Goal: Task Accomplishment & Management: Manage account settings

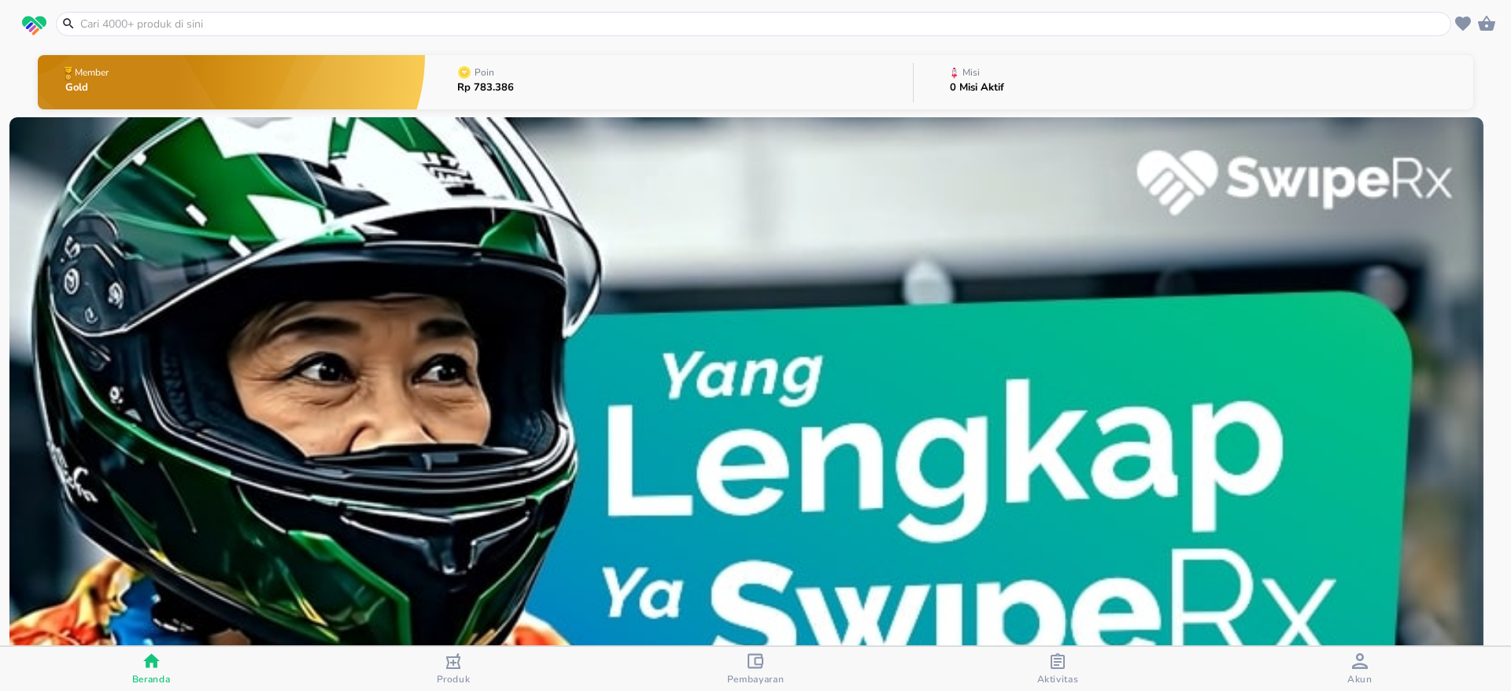
click at [1352, 650] on button "Akun" at bounding box center [1360, 669] width 302 height 44
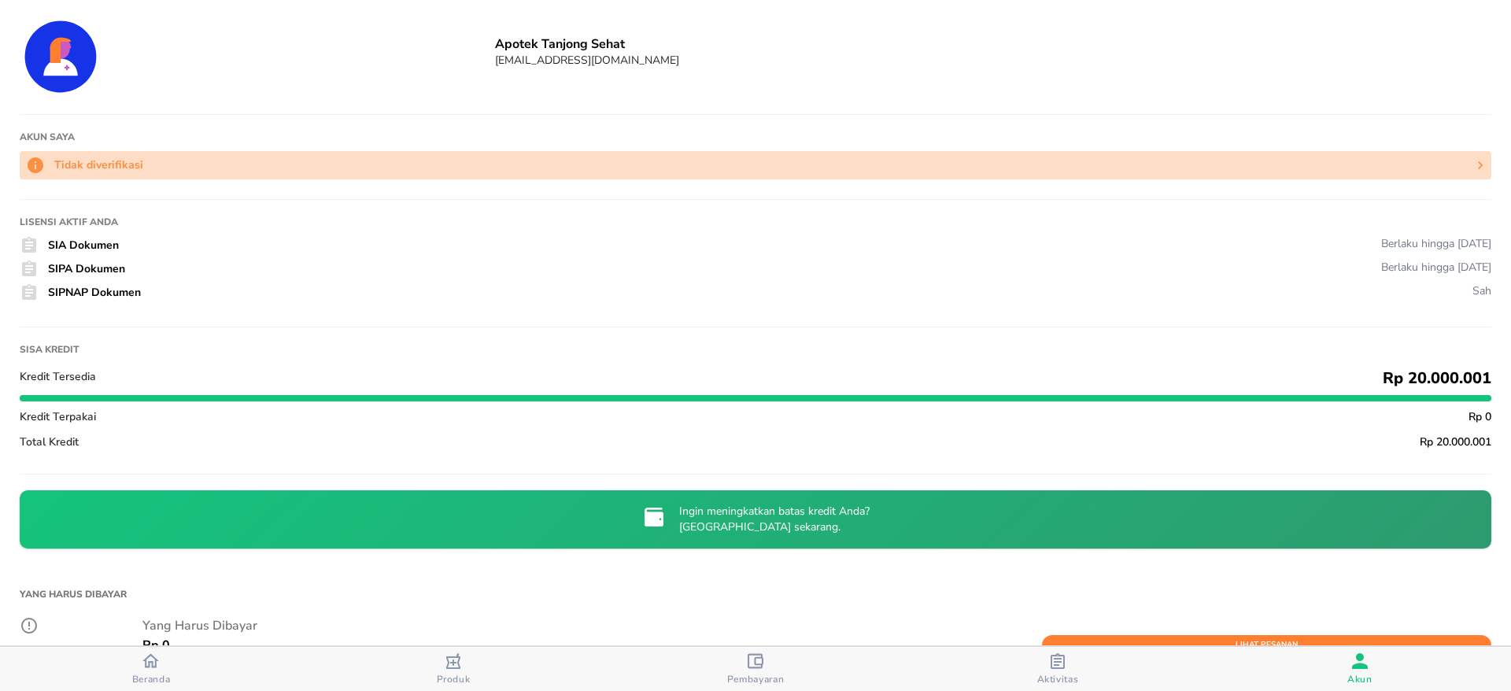
click at [1478, 161] on icon "button" at bounding box center [1480, 165] width 5 height 8
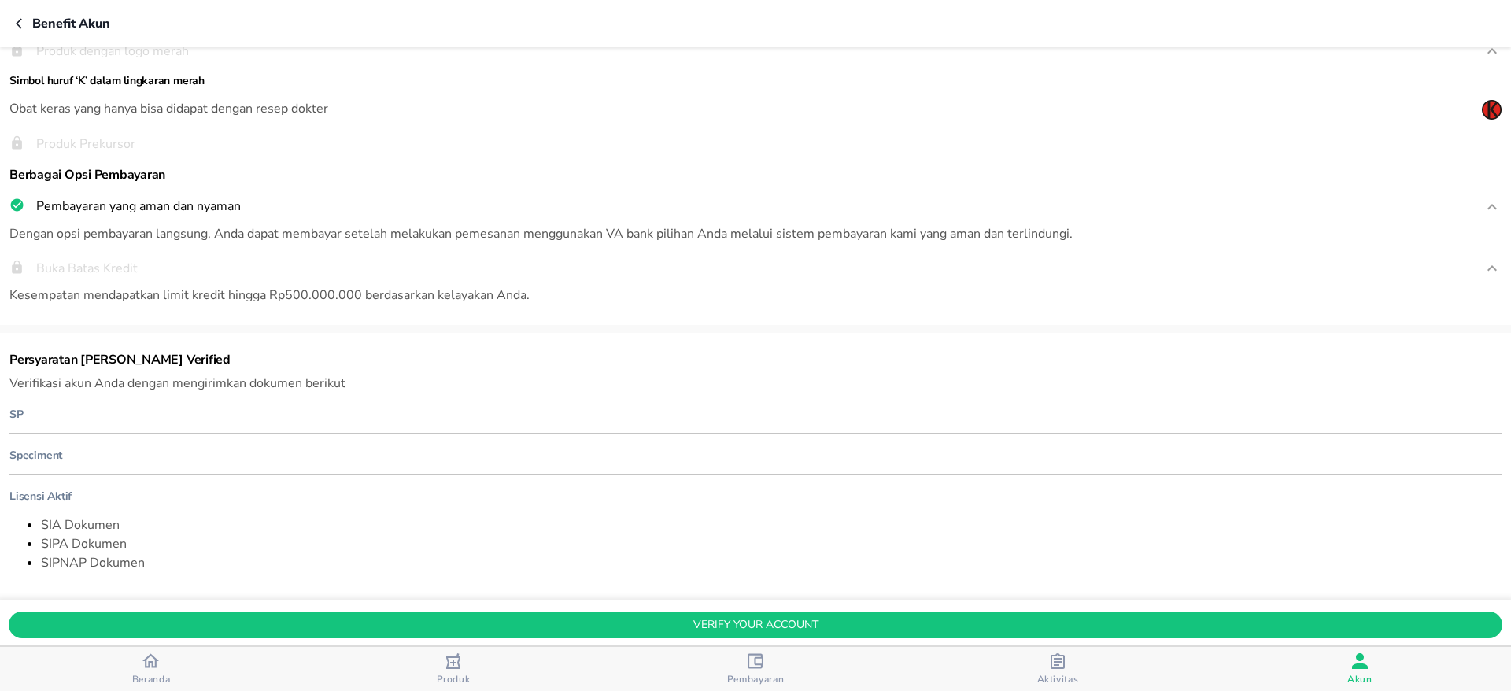
scroll to position [563, 0]
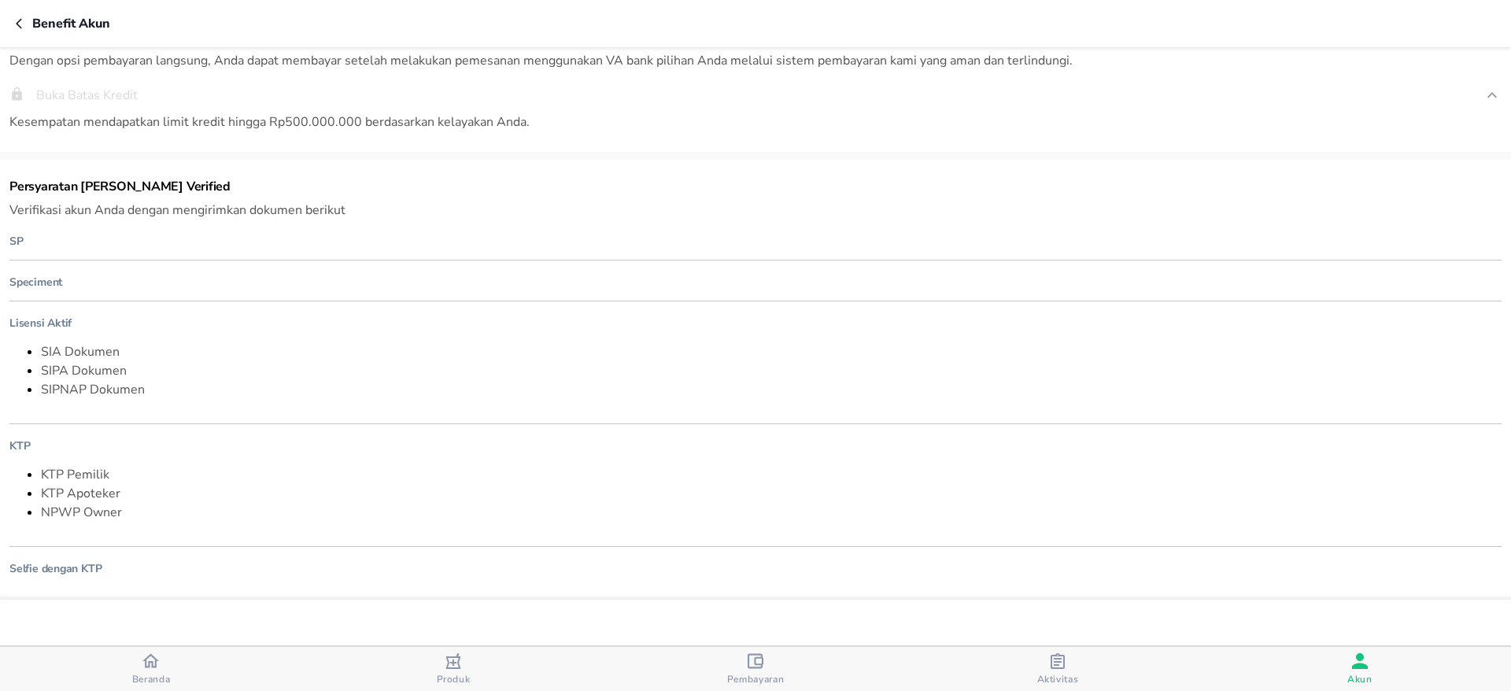
click at [621, 615] on span "verify your account" at bounding box center [755, 625] width 1470 height 20
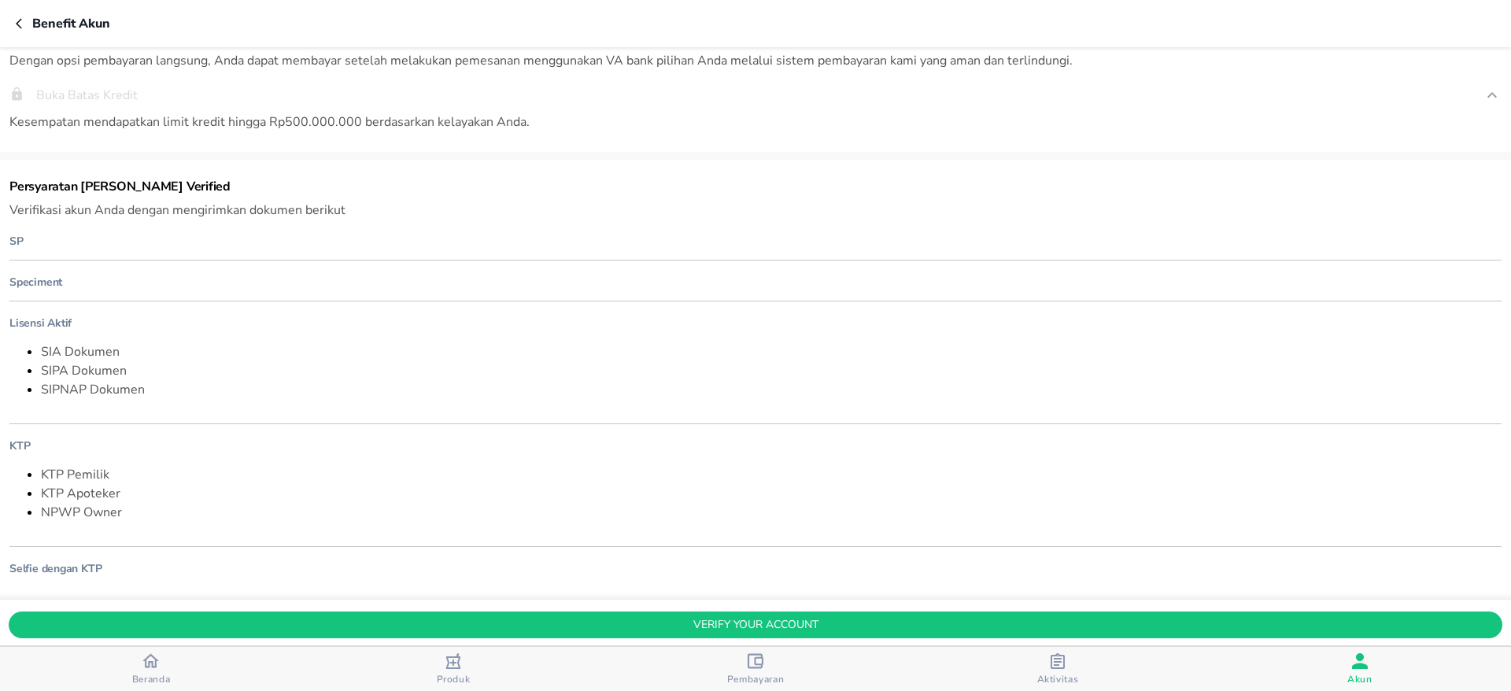
click at [12, 23] on div "Benefit Akun" at bounding box center [755, 23] width 1511 height 47
click at [17, 24] on icon "button" at bounding box center [19, 23] width 6 height 10
